Goal: Use online tool/utility: Utilize a website feature to perform a specific function

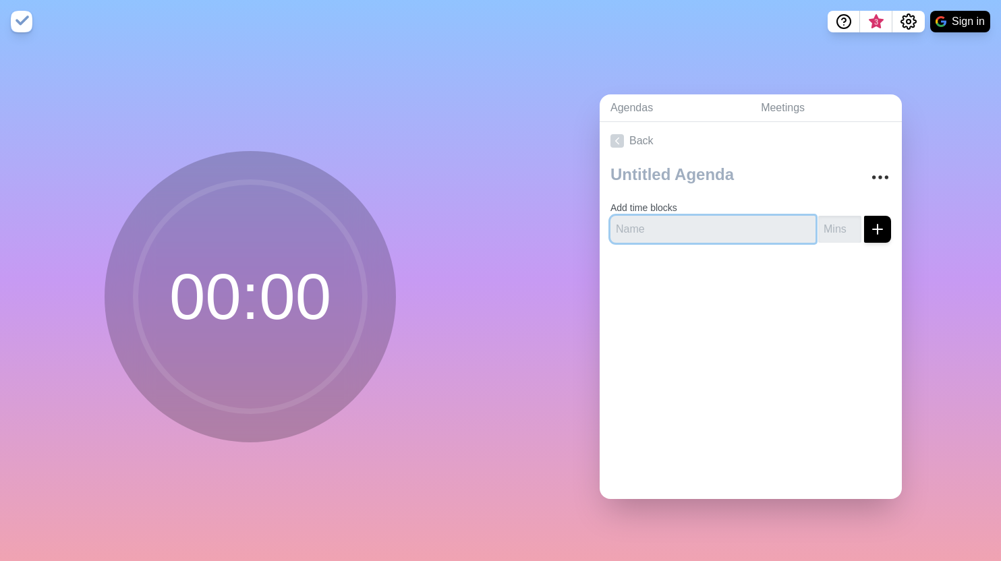
click at [723, 228] on input "text" at bounding box center [712, 229] width 205 height 27
type input "round table"
click at [838, 231] on input "number" at bounding box center [839, 229] width 43 height 27
click at [356, 322] on circle at bounding box center [250, 296] width 229 height 229
click at [281, 320] on circle at bounding box center [250, 296] width 229 height 229
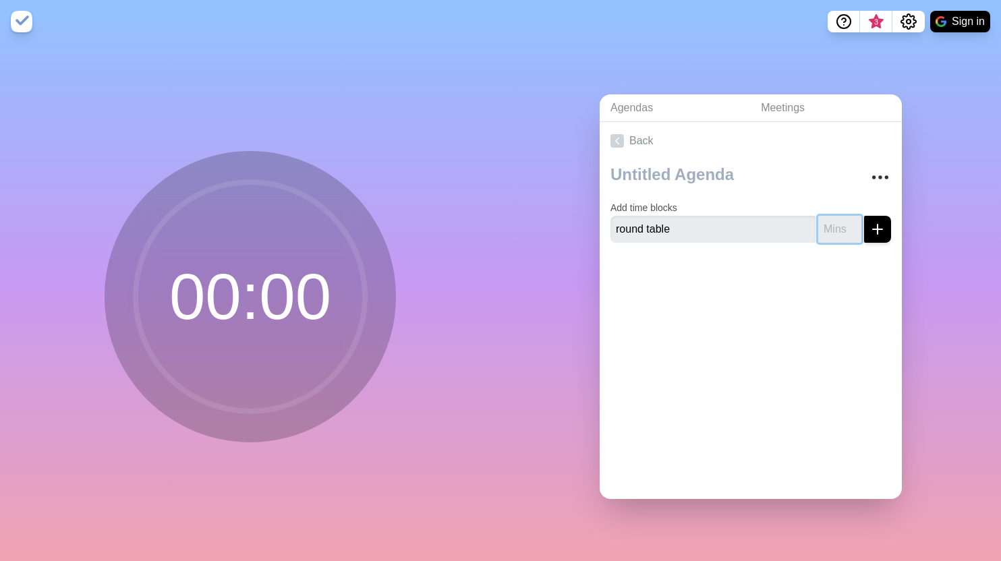
click at [830, 224] on input "number" at bounding box center [839, 229] width 43 height 27
type input "90"
click at [870, 229] on icon "submit" at bounding box center [878, 229] width 16 height 16
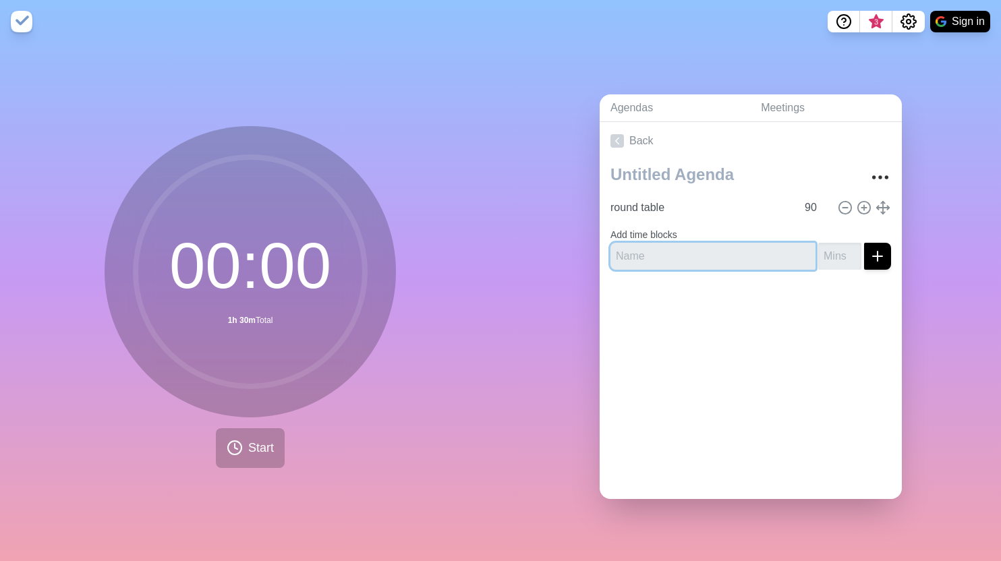
click at [778, 252] on input "text" at bounding box center [712, 256] width 205 height 27
click at [731, 248] on input "text" at bounding box center [712, 256] width 205 height 27
click at [838, 203] on icon at bounding box center [845, 207] width 15 height 15
